Goal: Task Accomplishment & Management: Use online tool/utility

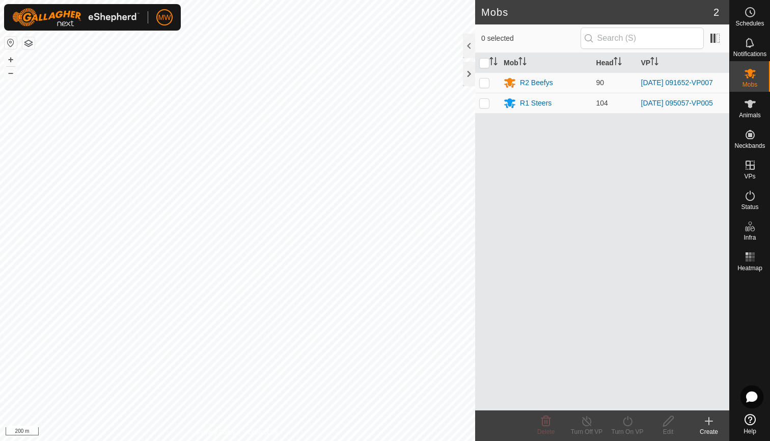
click at [407, 168] on div "Mobs 2 0 selected Mob Head VP R2 Beefys 90 2025-08-01 091652-VP007 R1 Steers 10…" at bounding box center [365, 220] width 730 height 441
click at [407, 82] on p-checkbox at bounding box center [484, 82] width 10 height 8
checkbox input "true"
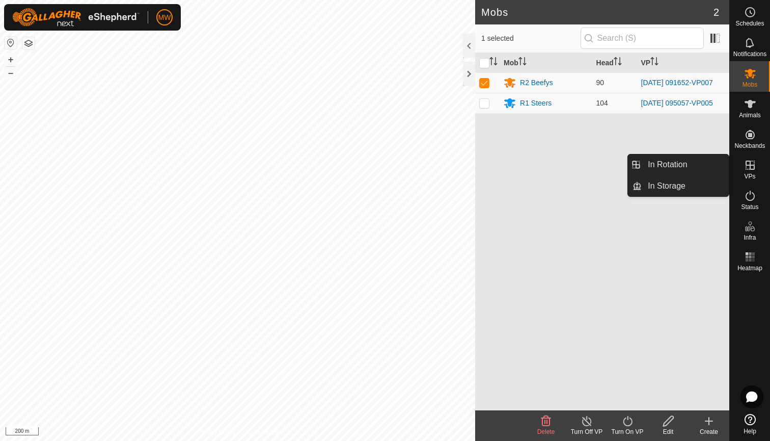
click at [407, 168] on icon at bounding box center [750, 165] width 12 height 12
click at [407, 165] on link "In Rotation" at bounding box center [685, 164] width 87 height 20
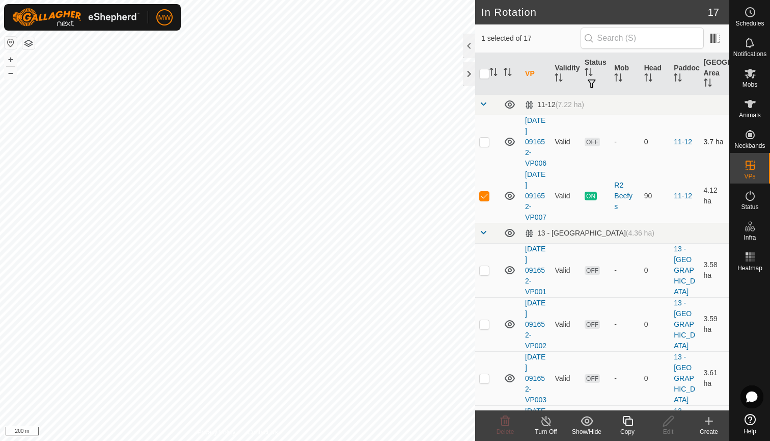
checkbox input "true"
click at [407, 279] on icon at bounding box center [628, 421] width 13 height 12
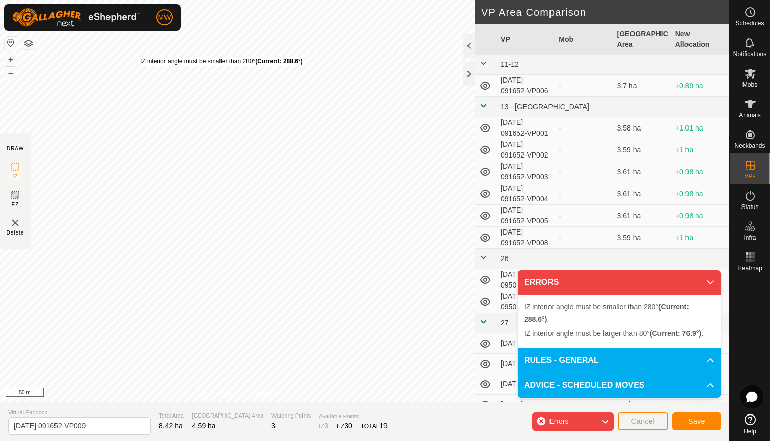
click at [140, 57] on div "IZ interior angle must be smaller than 280° (Current: 288.6°) . + – ⇧ i 50 m" at bounding box center [237, 201] width 475 height 402
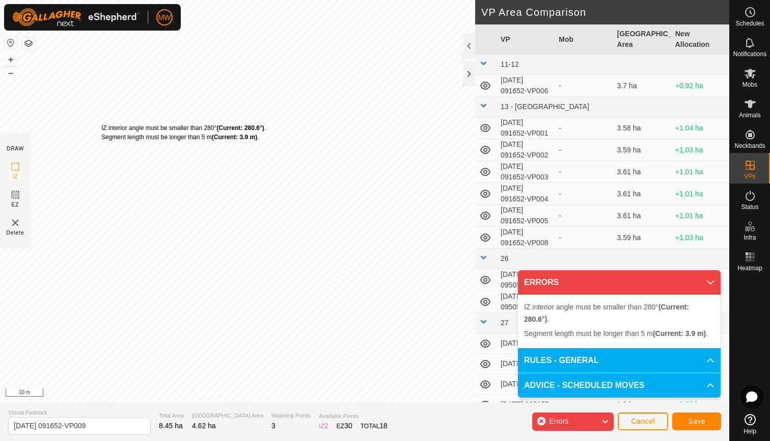
click at [101, 123] on div "IZ interior angle must be smaller than 280° (Current: 280.6°) . Segment length …" at bounding box center [237, 201] width 475 height 402
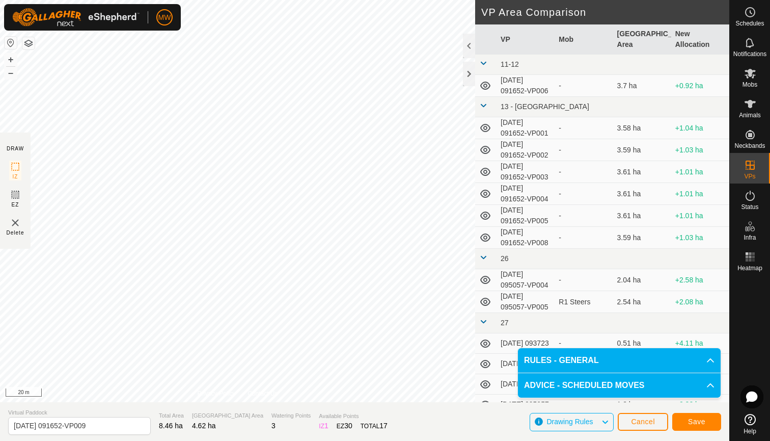
click at [407, 279] on button "Save" at bounding box center [697, 422] width 49 height 18
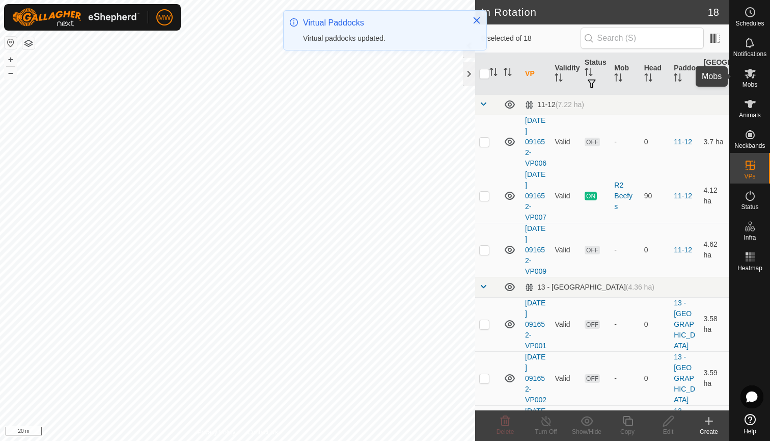
click at [407, 78] on icon at bounding box center [750, 74] width 11 height 10
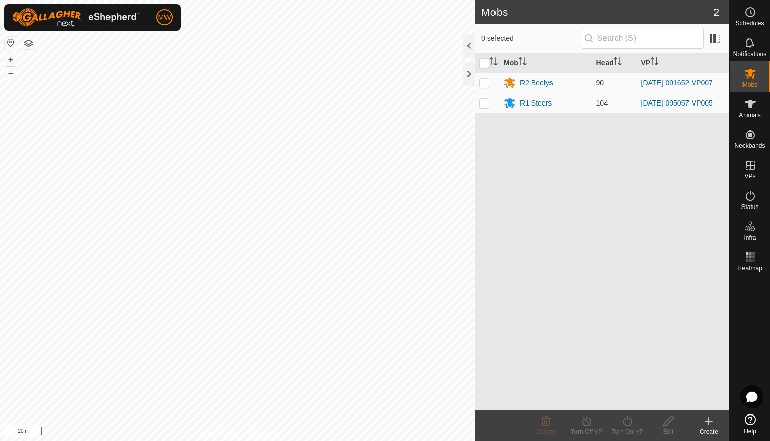
click at [407, 82] on p-checkbox at bounding box center [484, 82] width 10 height 8
checkbox input "true"
click at [407, 279] on icon at bounding box center [628, 421] width 13 height 12
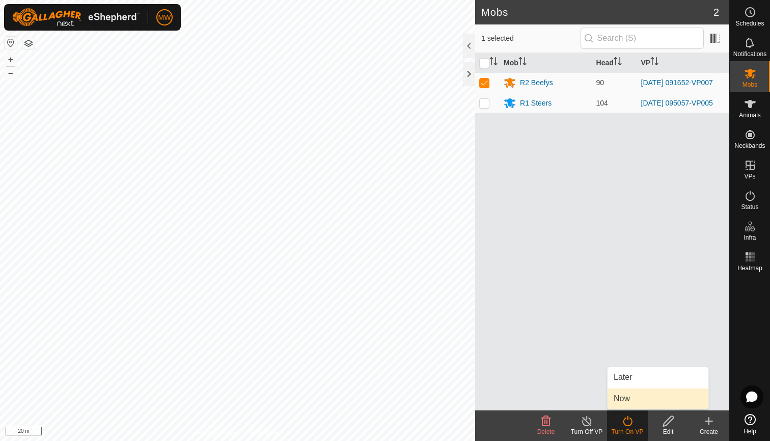
click at [407, 279] on link "Now" at bounding box center [658, 398] width 101 height 20
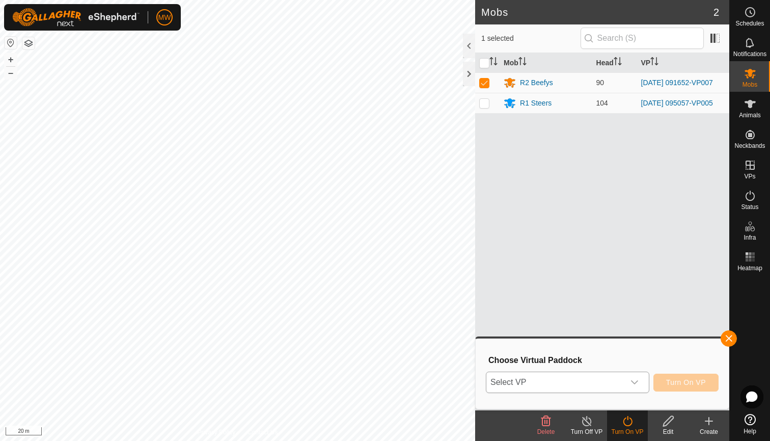
click at [407, 279] on icon "dropdown trigger" at bounding box center [634, 382] width 7 height 4
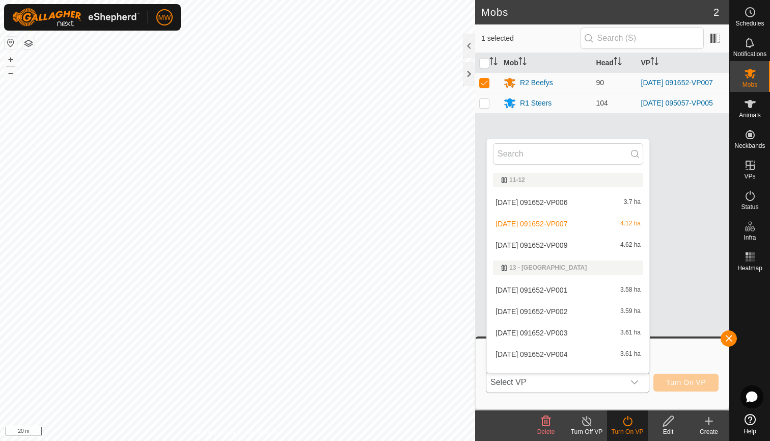
click at [407, 247] on li "2025-08-01 091652-VP009 4.62 ha" at bounding box center [568, 245] width 163 height 20
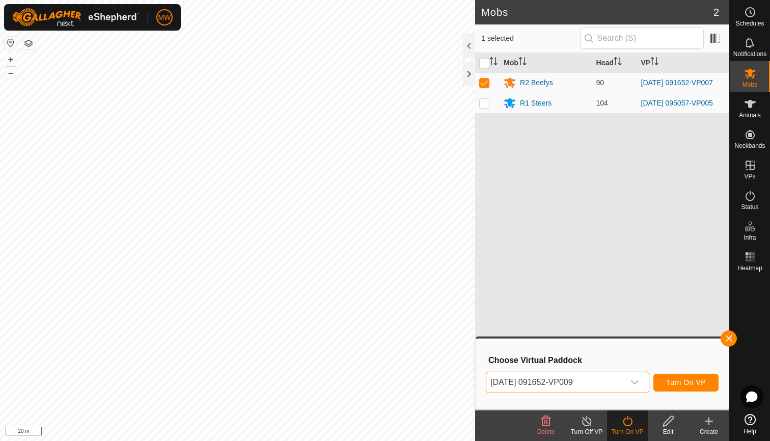
click at [407, 279] on span "Turn On VP" at bounding box center [686, 382] width 40 height 8
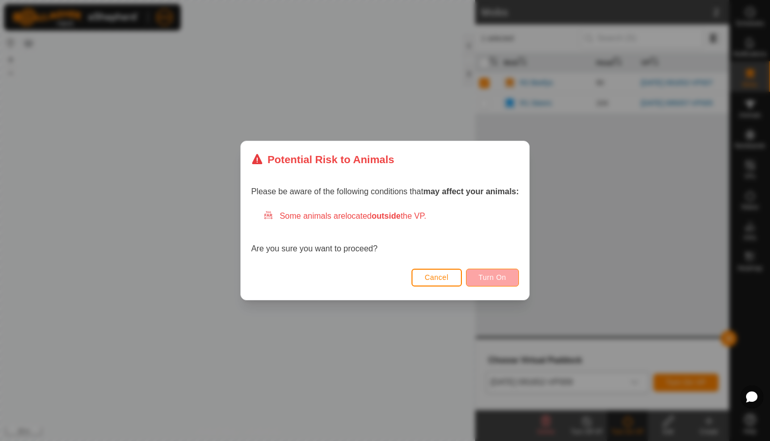
click at [407, 279] on span "Turn On" at bounding box center [493, 277] width 28 height 8
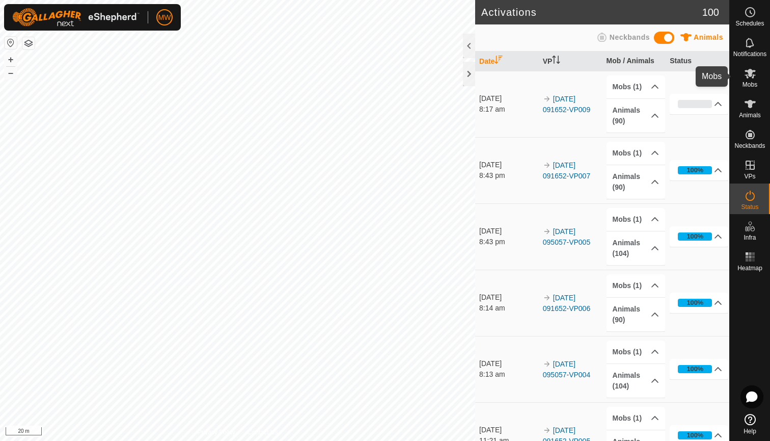
click at [754, 75] on icon at bounding box center [750, 74] width 11 height 10
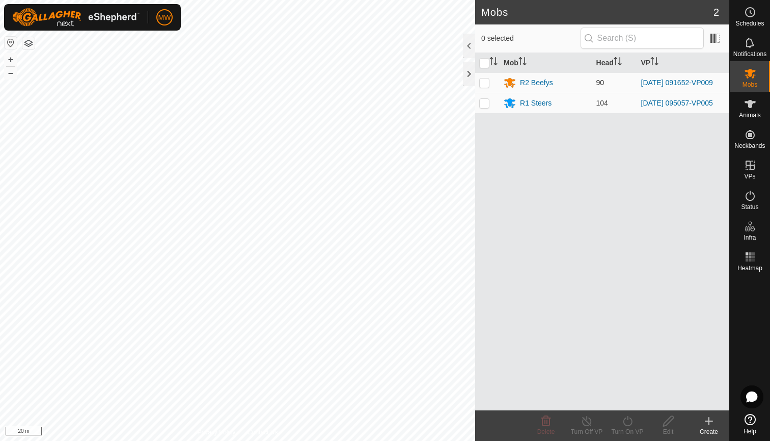
click at [485, 85] on p-checkbox at bounding box center [484, 82] width 10 height 8
checkbox input "true"
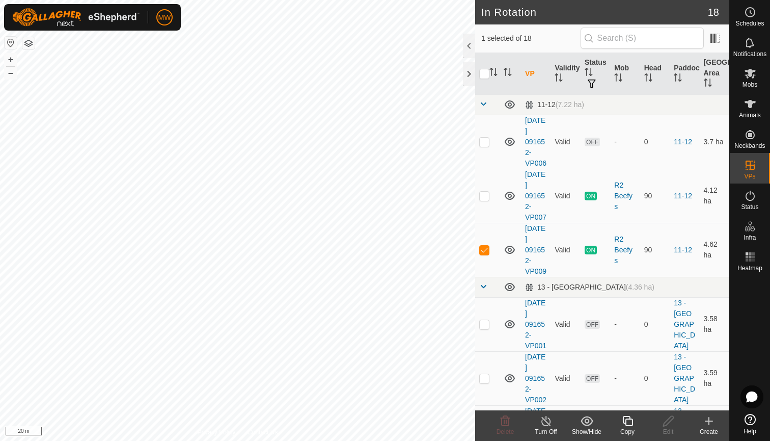
click at [631, 421] on icon at bounding box center [628, 421] width 13 height 12
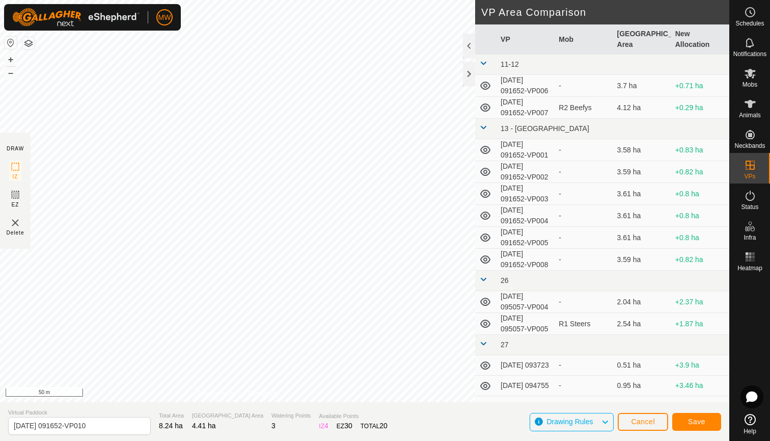
click at [134, 30] on div "MW" at bounding box center [92, 17] width 177 height 26
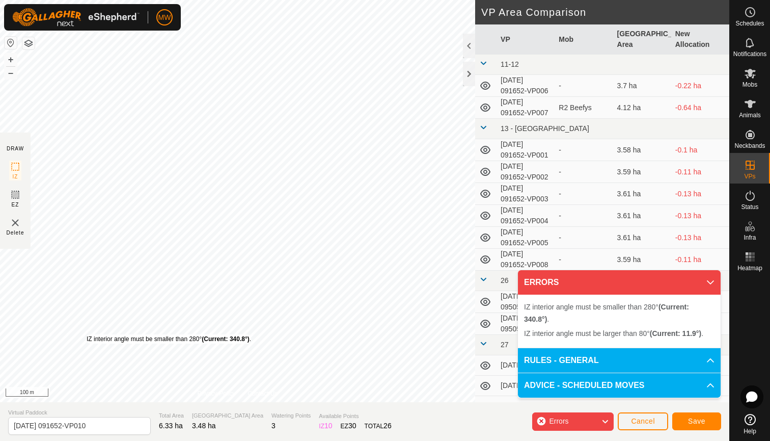
click at [87, 334] on div "IZ interior angle must be smaller than 280° (Current: 340.8°) . + – ⇧ i 100 m" at bounding box center [237, 201] width 475 height 402
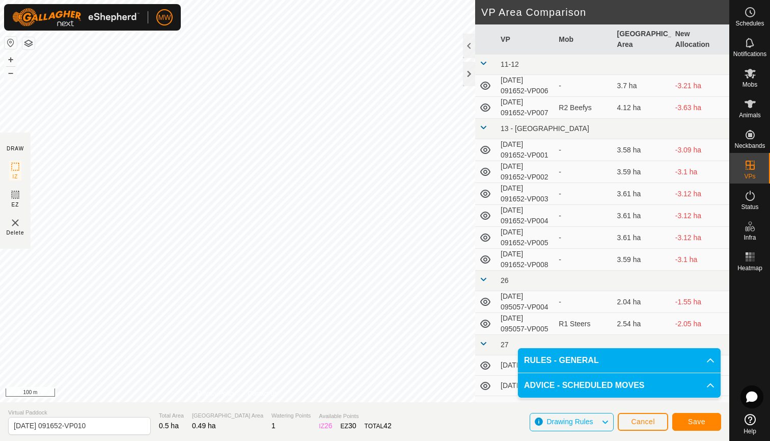
click at [700, 423] on span "Save" at bounding box center [696, 421] width 17 height 8
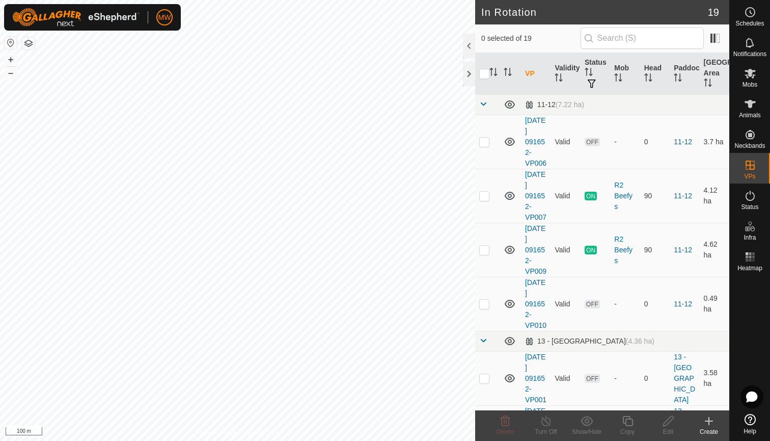
checkbox input "true"
click at [543, 425] on icon at bounding box center [546, 421] width 13 height 12
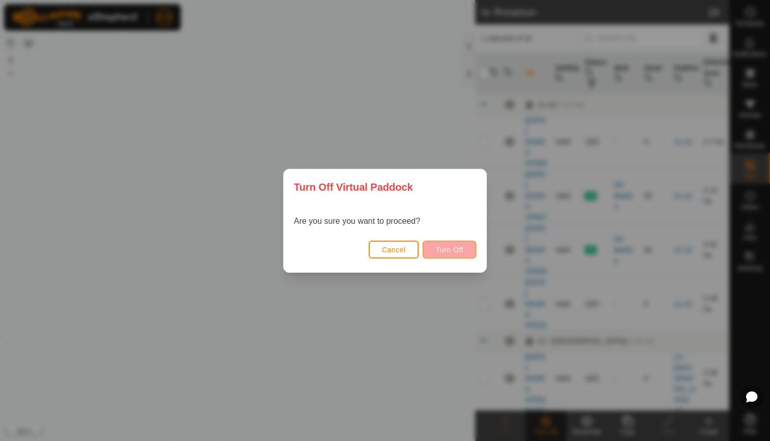
click at [445, 248] on span "Turn Off" at bounding box center [450, 250] width 28 height 8
